Goal: Task Accomplishment & Management: Use online tool/utility

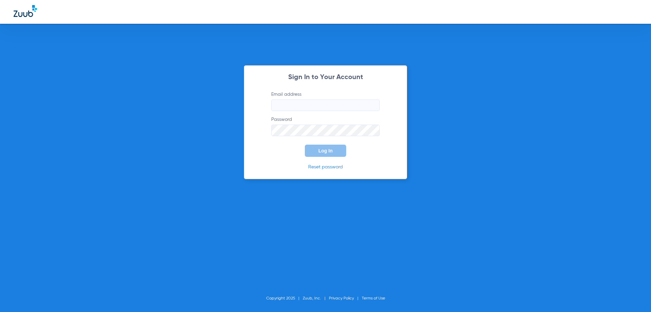
type input "[EMAIL_ADDRESS][DOMAIN_NAME]"
click at [337, 123] on label "Password" at bounding box center [325, 126] width 109 height 20
click at [338, 151] on button "Log In" at bounding box center [325, 151] width 41 height 12
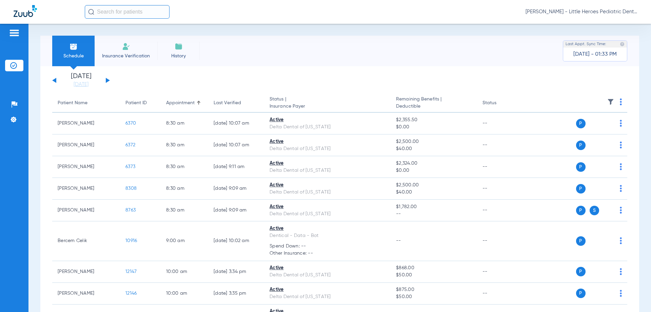
click at [86, 83] on link "[DATE]" at bounding box center [81, 84] width 41 height 7
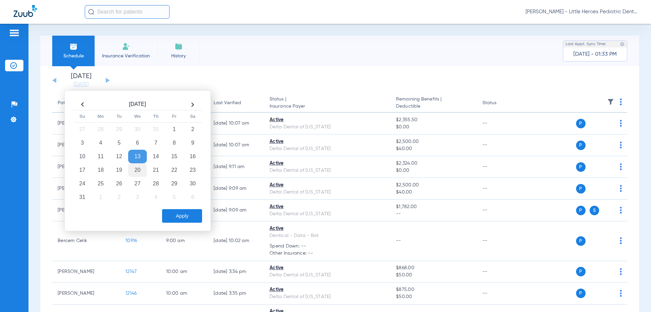
click at [136, 166] on td "20" at bounding box center [137, 170] width 18 height 14
drag, startPoint x: 175, startPoint y: 213, endPoint x: 164, endPoint y: 202, distance: 15.9
click at [174, 213] on button "Apply" at bounding box center [182, 216] width 40 height 14
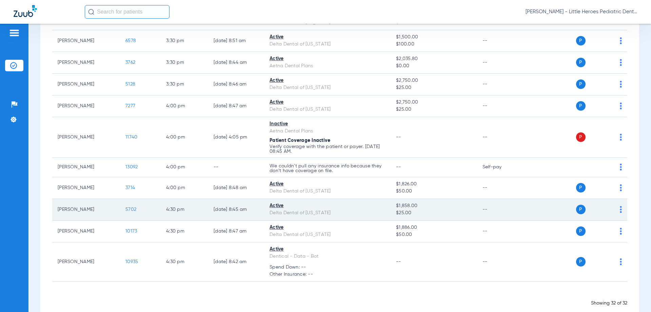
scroll to position [660, 0]
